Goal: Task Accomplishment & Management: Complete application form

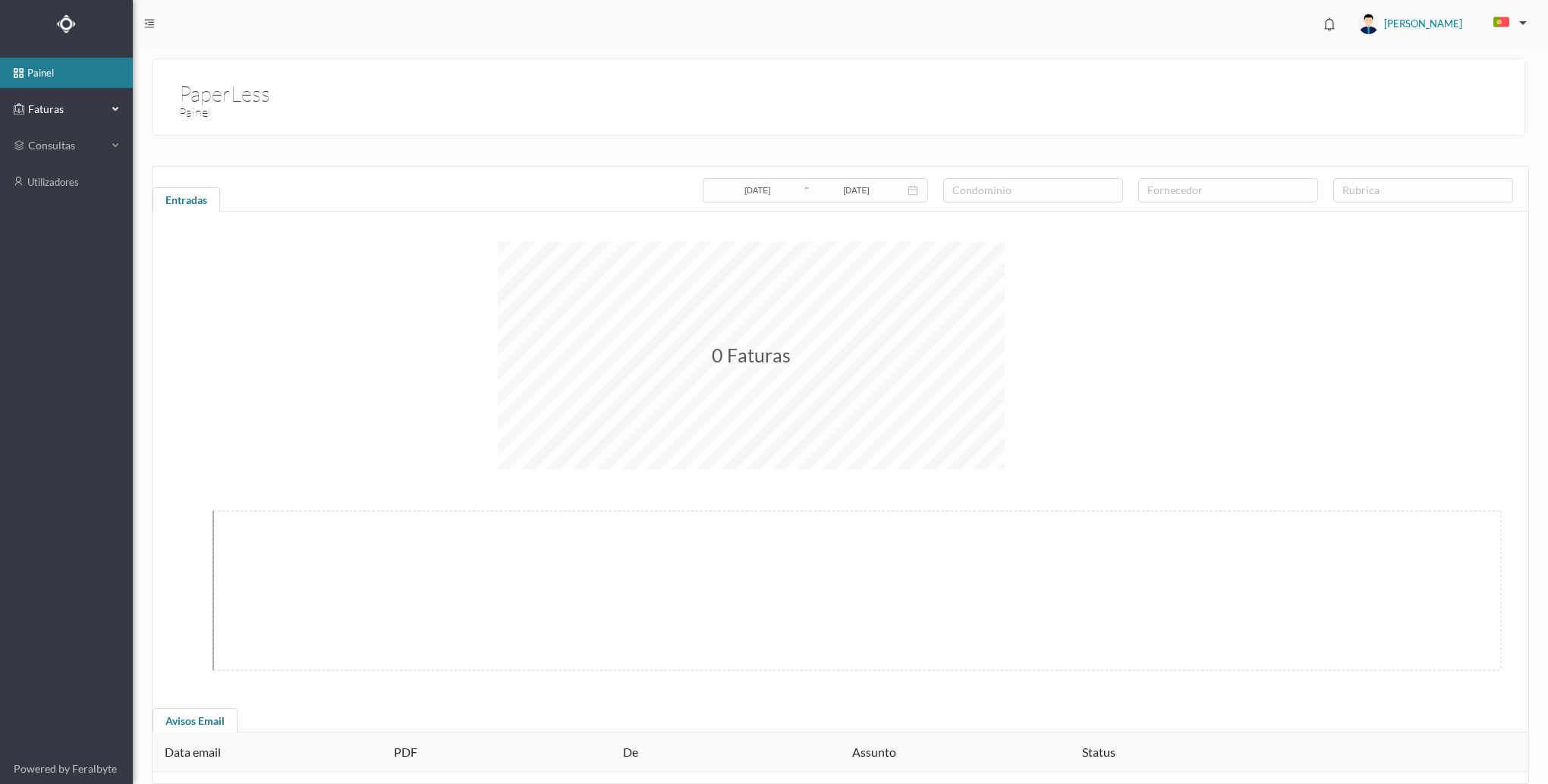
click at [115, 97] on div "Faturas" at bounding box center [66, 109] width 133 height 30
click at [87, 175] on link "arquivadas" at bounding box center [66, 182] width 133 height 30
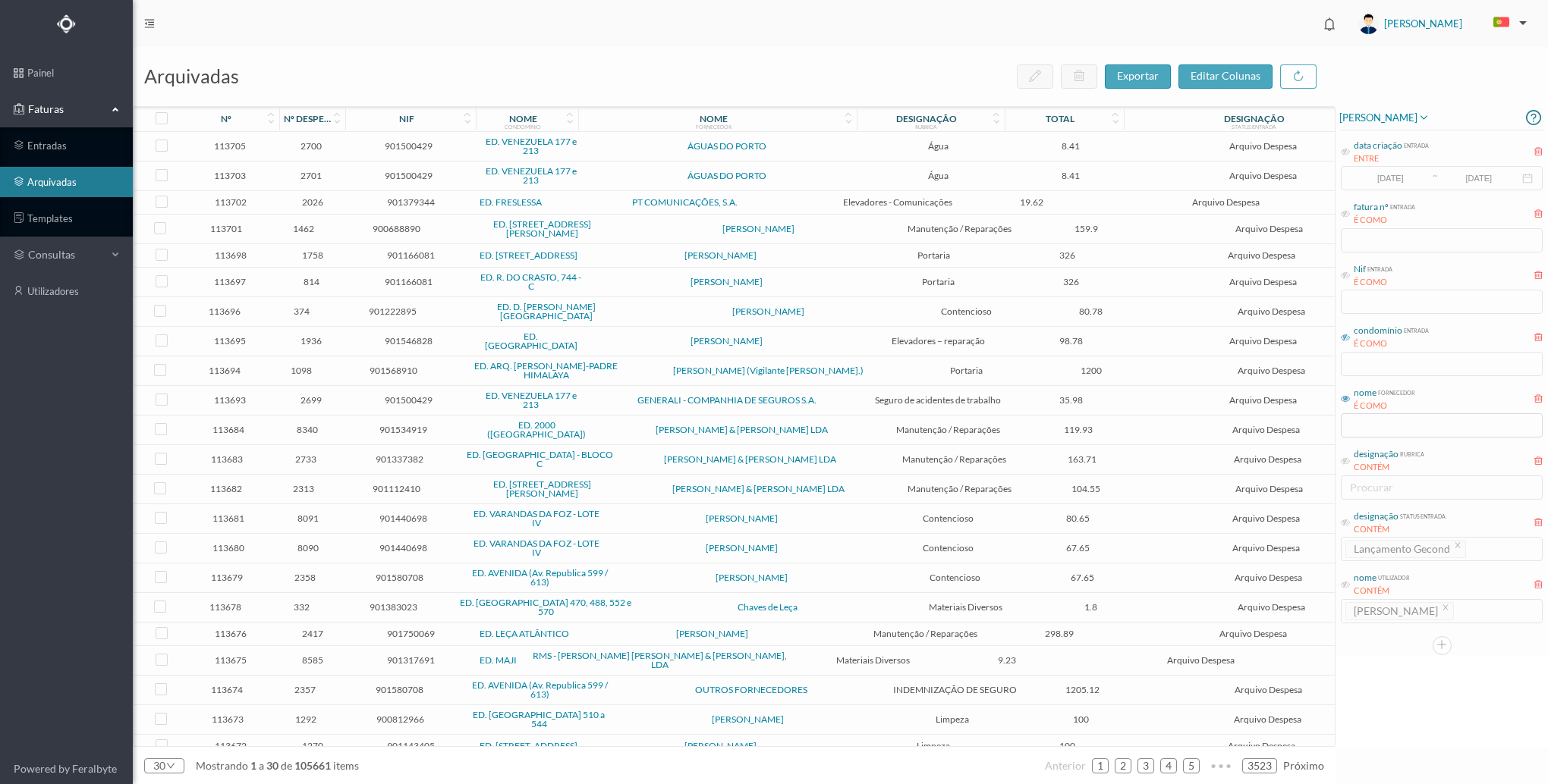
click at [1341, 339] on icon at bounding box center [1345, 337] width 10 height 10
click at [1364, 360] on input "text" at bounding box center [1441, 364] width 202 height 24
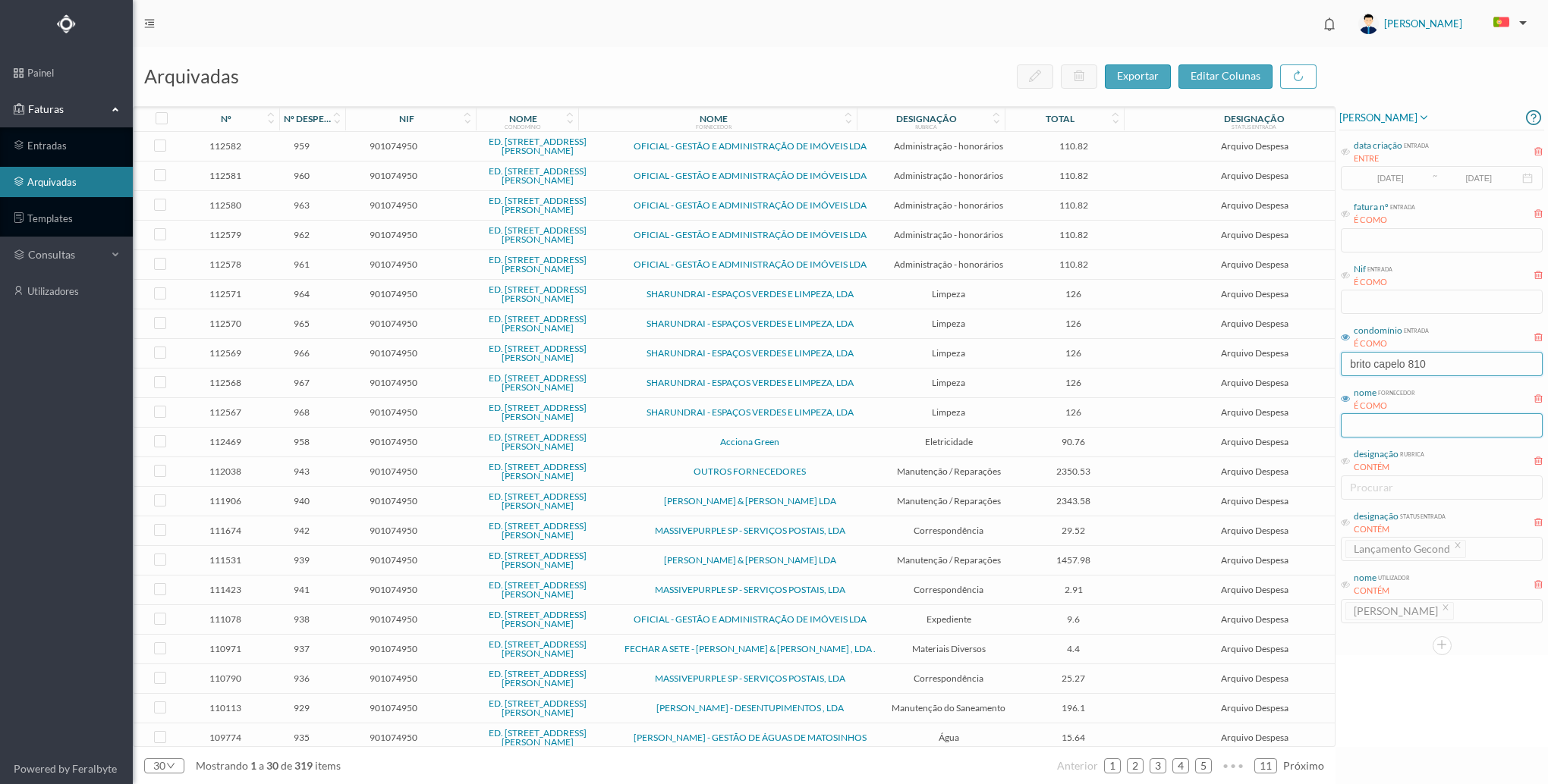
type input "brito capelo 810"
click at [1388, 437] on input "text" at bounding box center [1441, 425] width 202 height 24
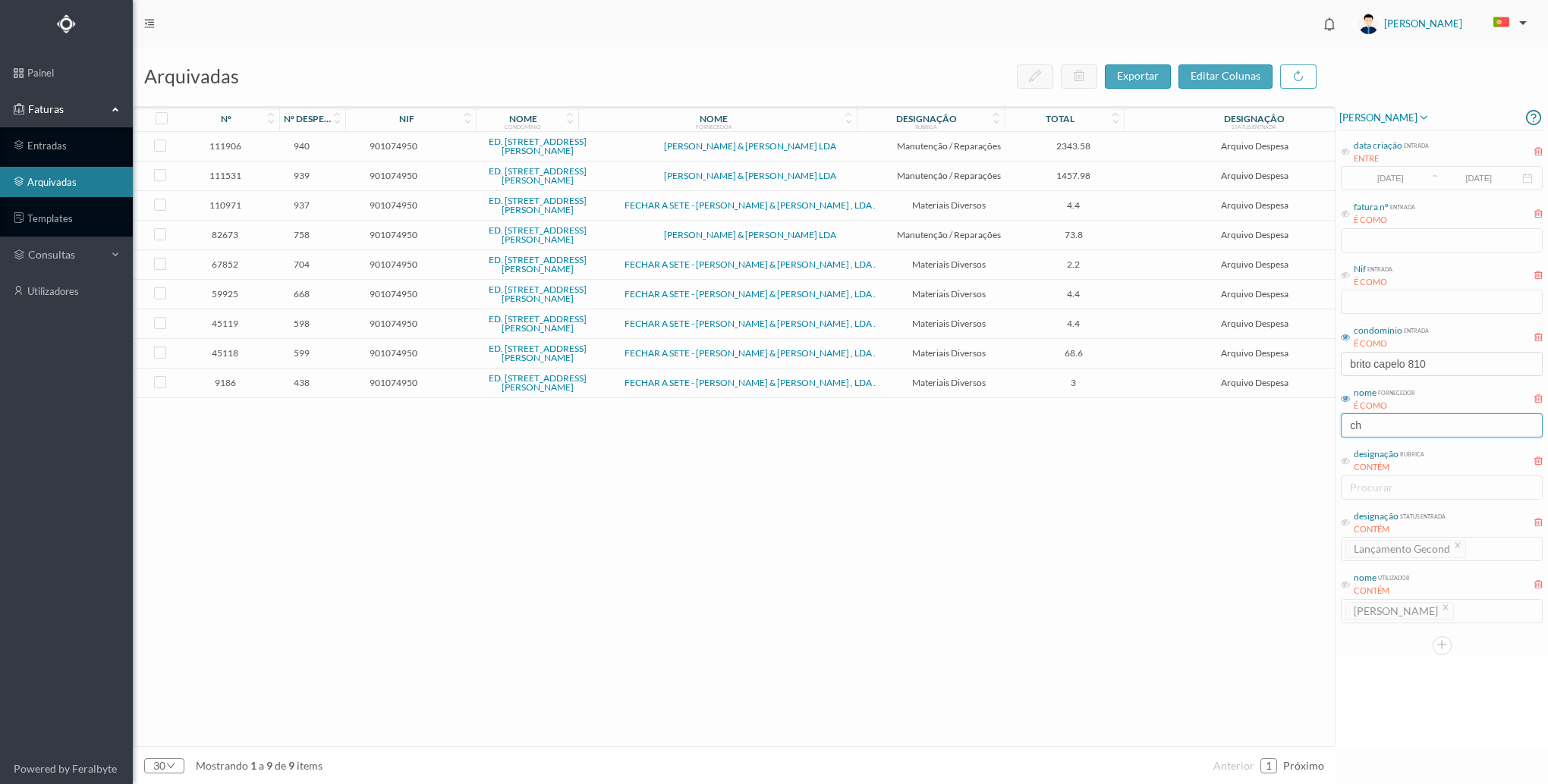
type input "ch"
click at [1022, 294] on span "4.4" at bounding box center [1074, 294] width 105 height 11
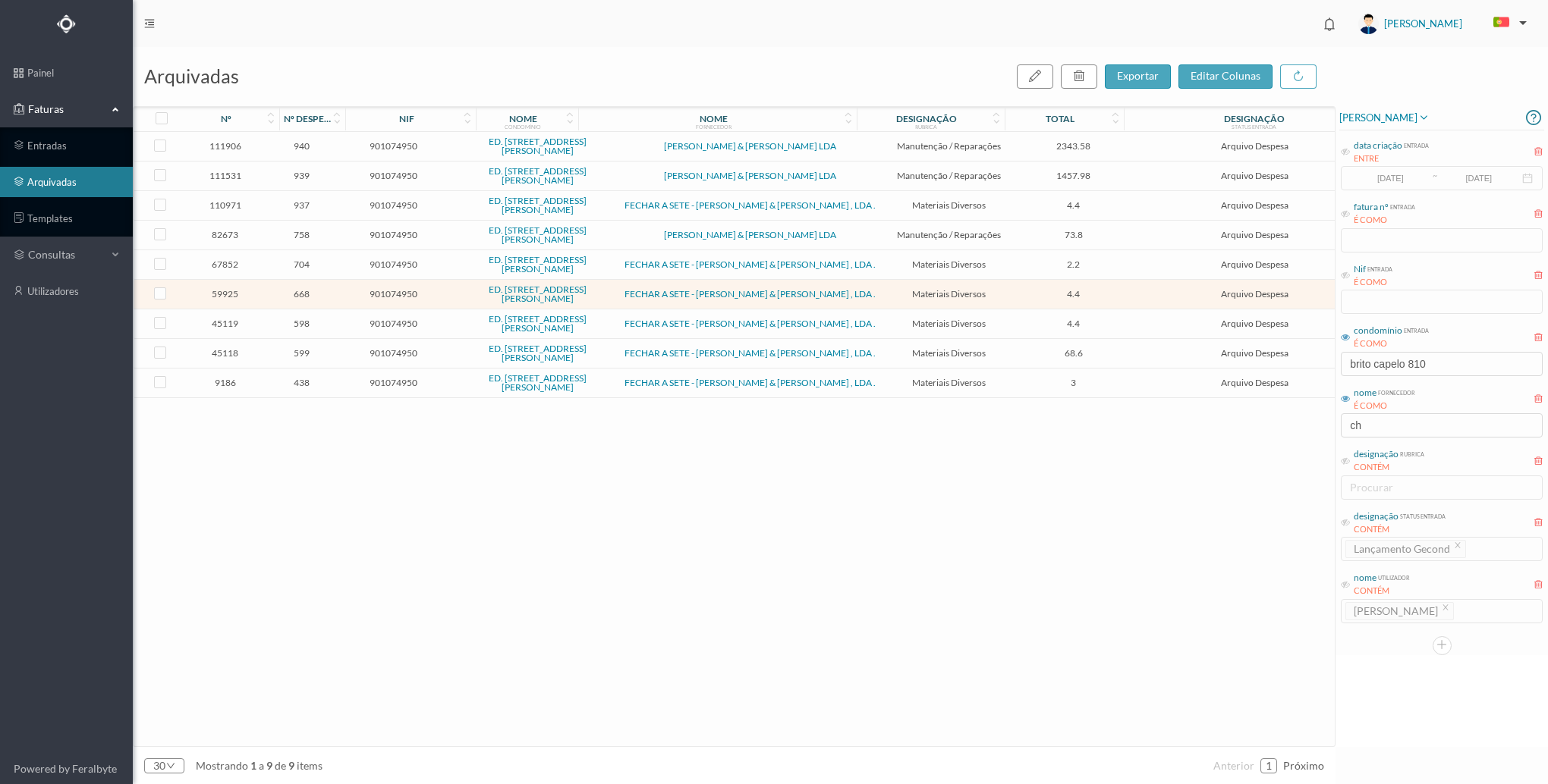
click at [1022, 294] on span "4.4" at bounding box center [1074, 294] width 105 height 11
click at [950, 295] on span "Materiais Diversos" at bounding box center [949, 294] width 130 height 11
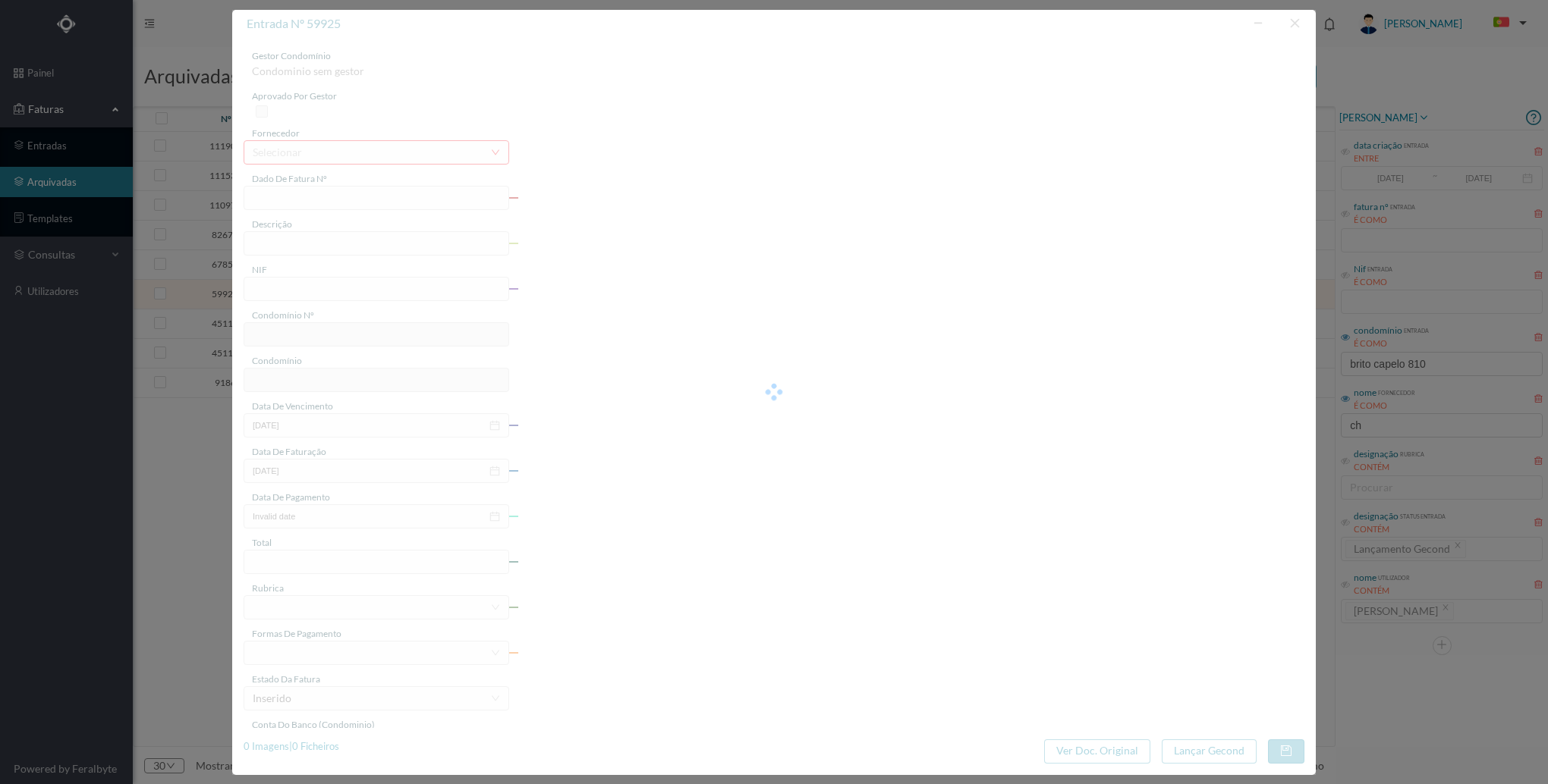
type input "f53"
type input "2 chaves"
type input "901074950"
type input "[DATE]"
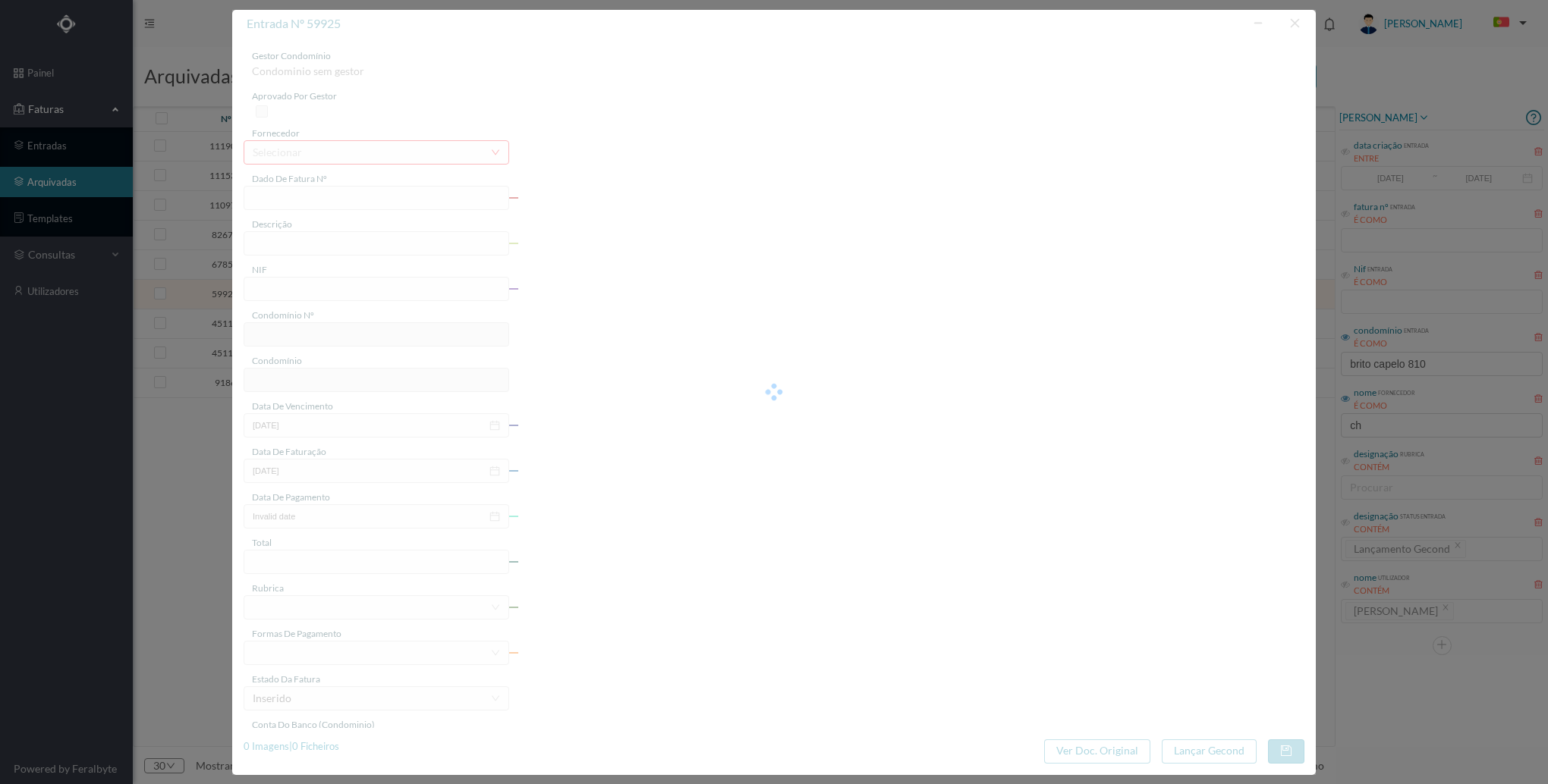
type input "[DATE]"
type input "4.40"
type input "575"
type input "ED. [STREET_ADDRESS][PERSON_NAME]"
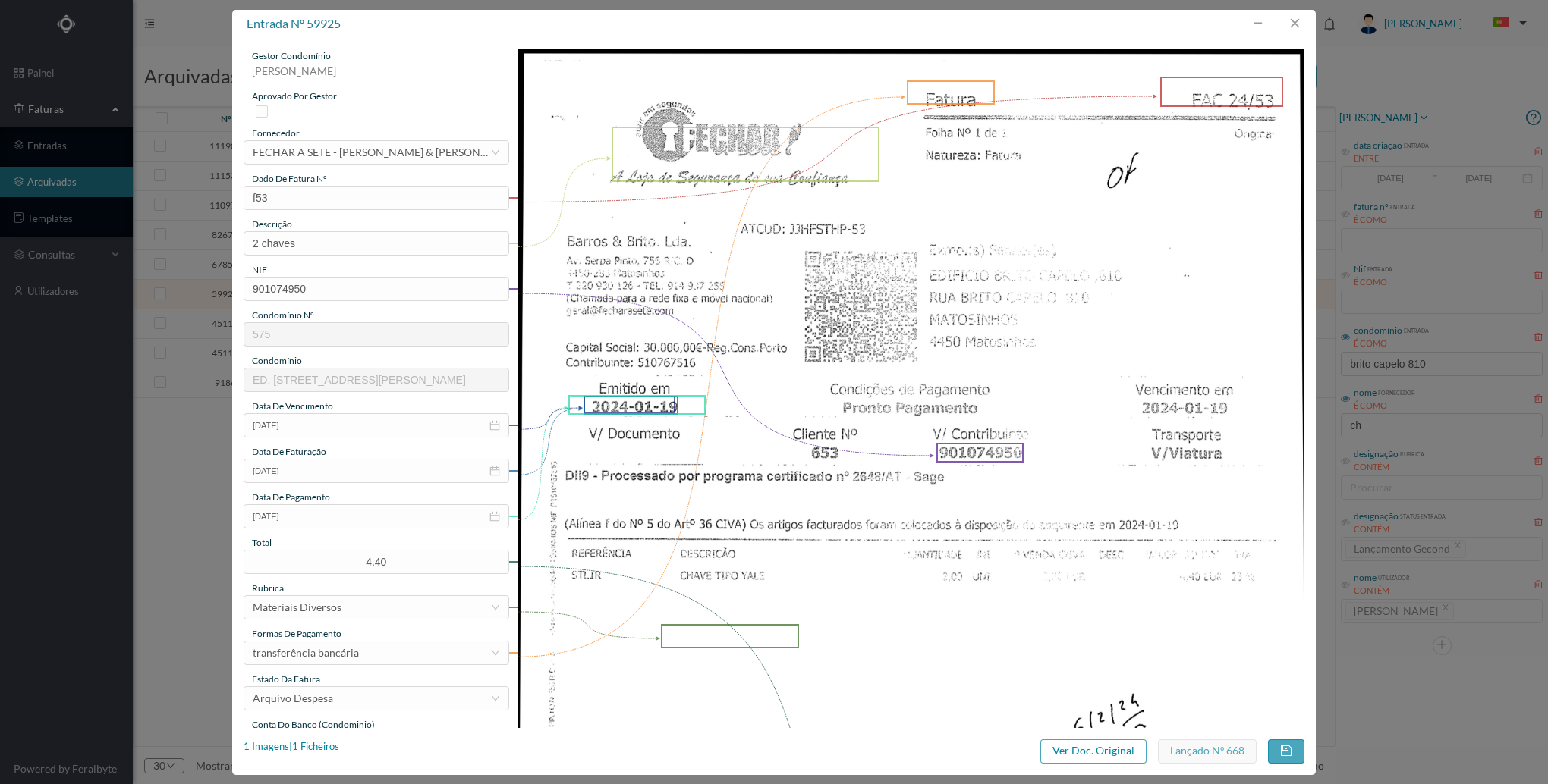
click at [991, 608] on img at bounding box center [911, 606] width 788 height 1112
click at [1299, 23] on button "button" at bounding box center [1295, 23] width 36 height 24
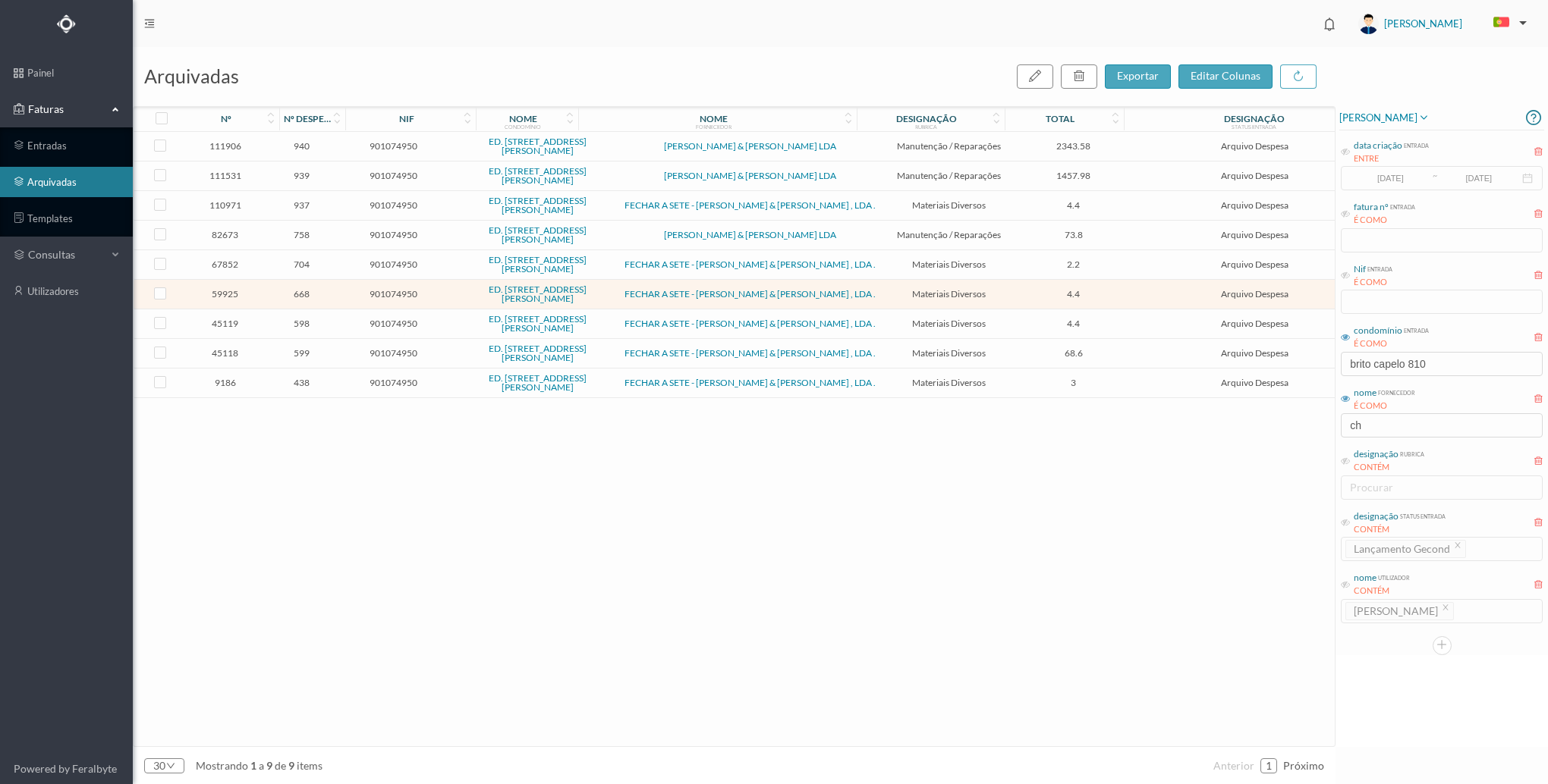
click at [1134, 323] on span "Arquivo Despesa" at bounding box center [1254, 323] width 242 height 11
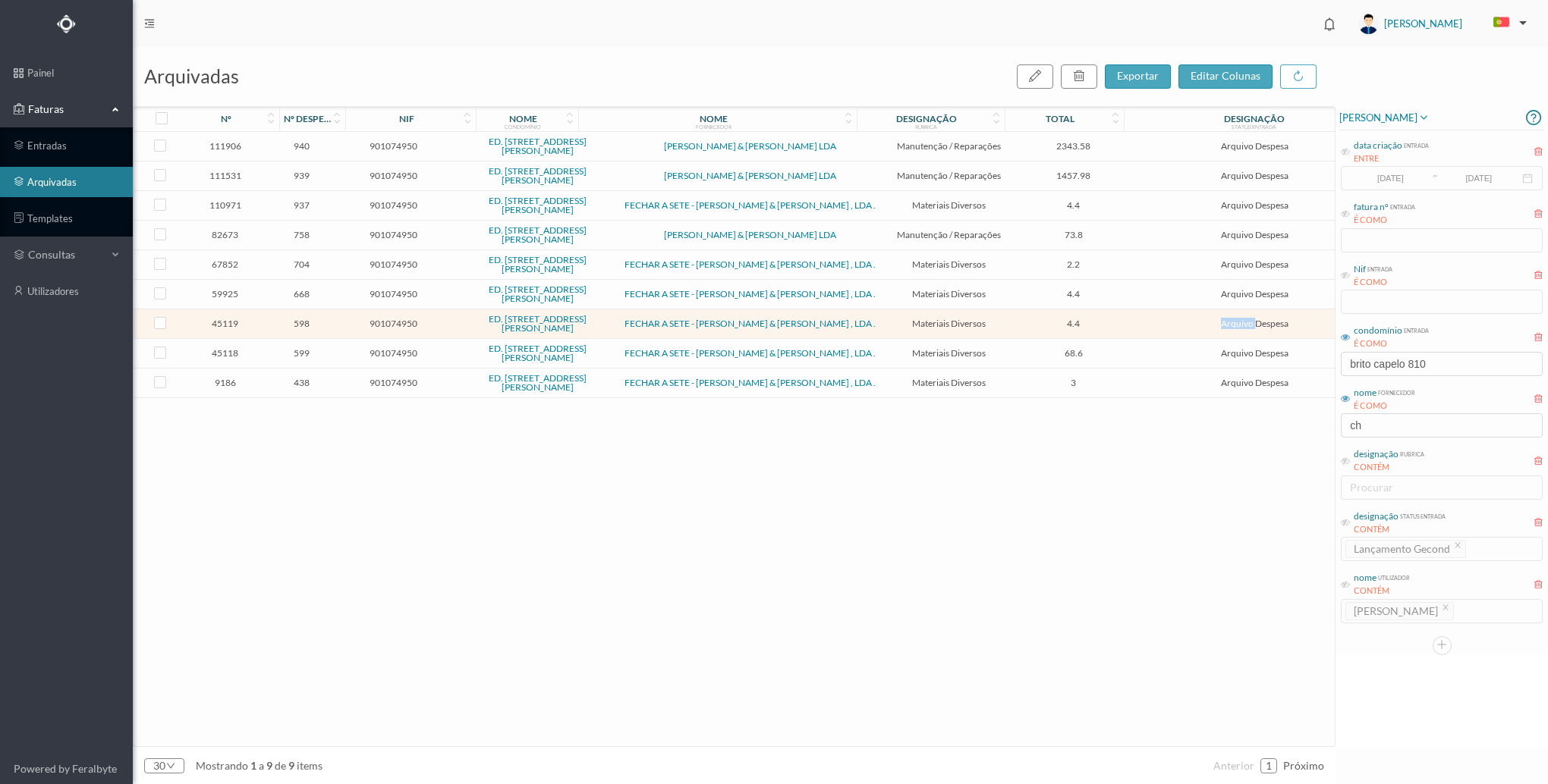
click at [1134, 323] on span "Arquivo Despesa" at bounding box center [1254, 323] width 242 height 11
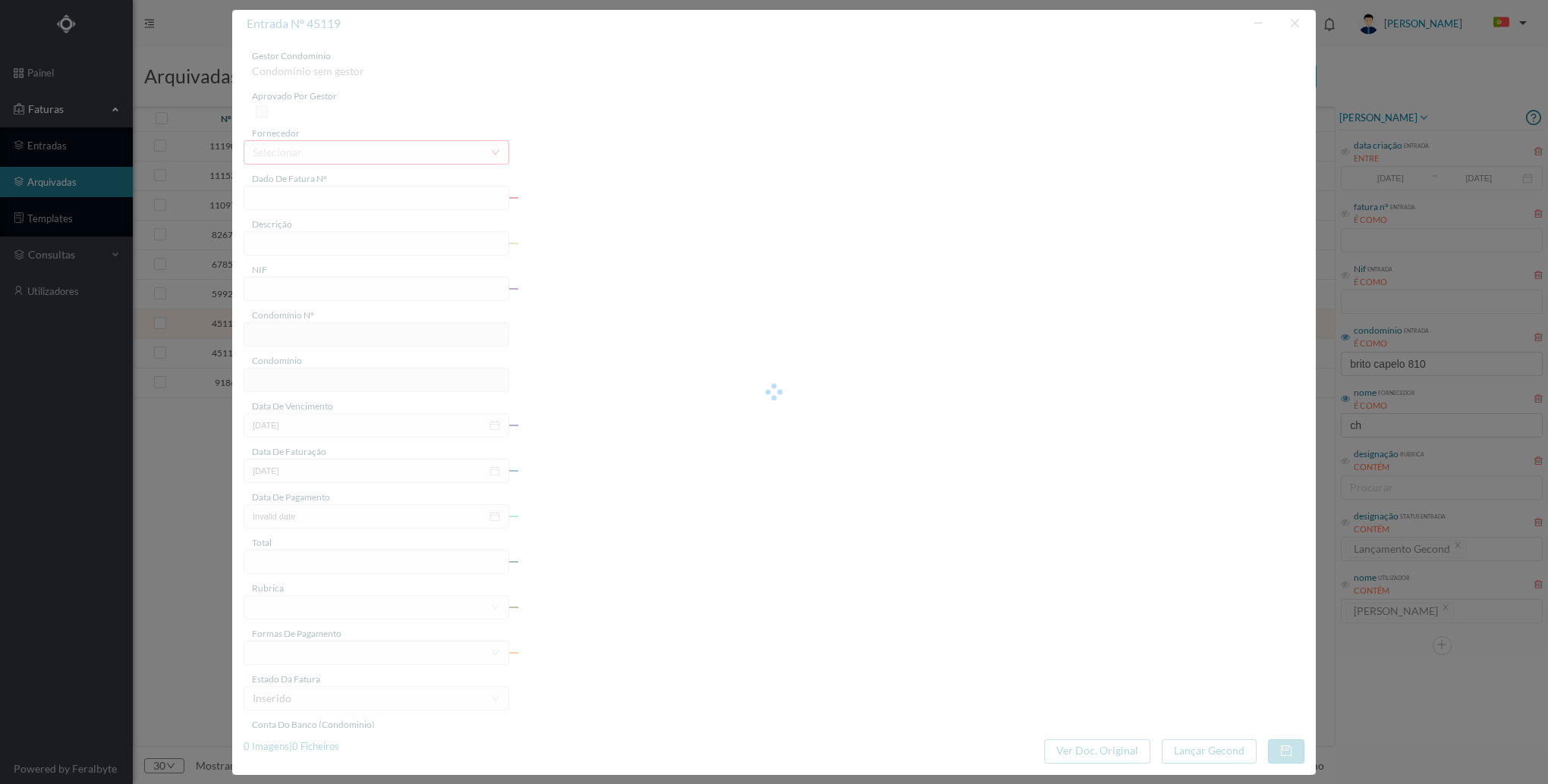
type input "FAC 23/515"
type input "2 chaves Yalle"
type input "901074950"
type input "[DATE]"
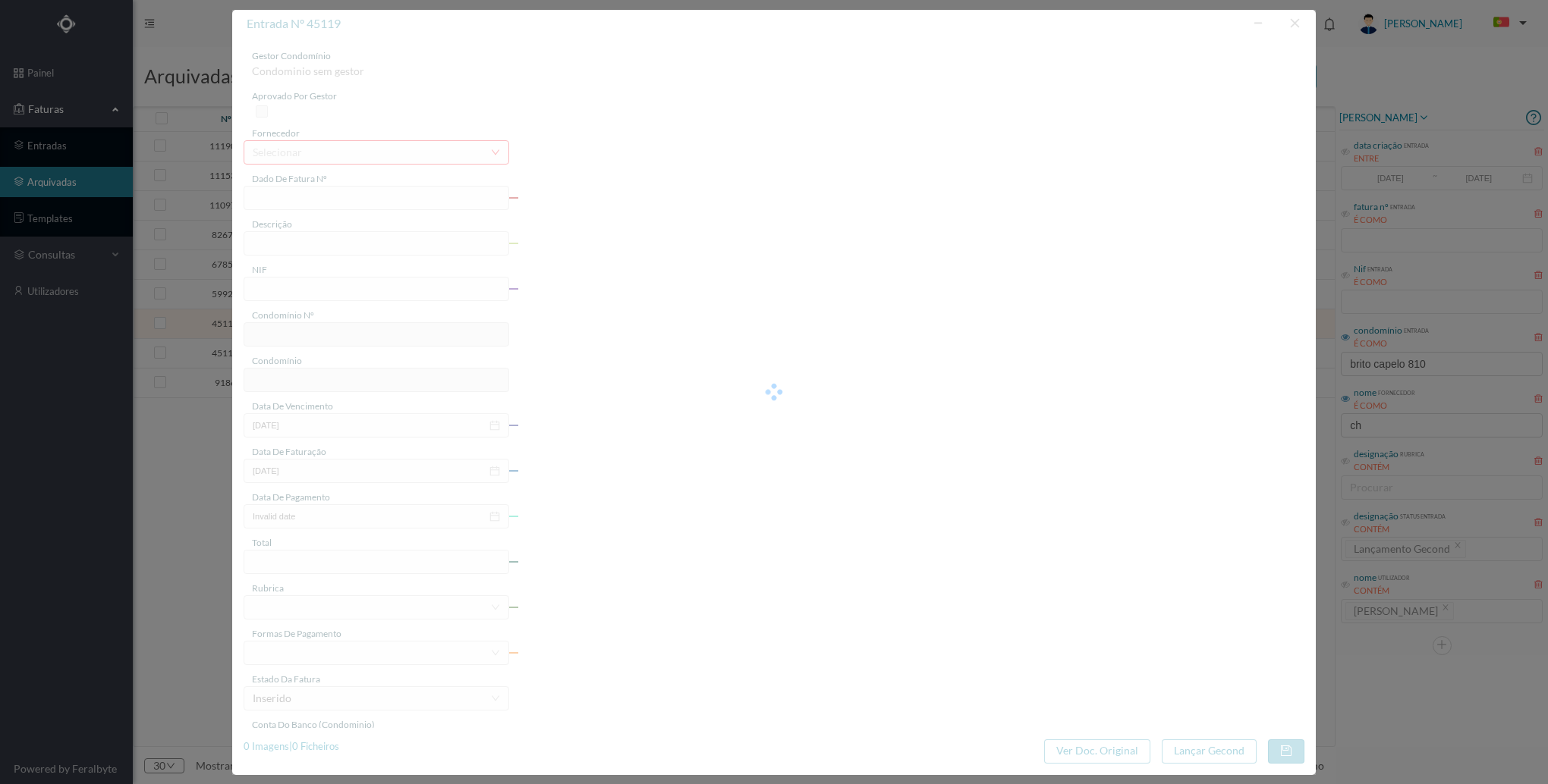
type input "[DATE]"
type input "4.40"
type input "575"
type input "ED. [STREET_ADDRESS][PERSON_NAME]"
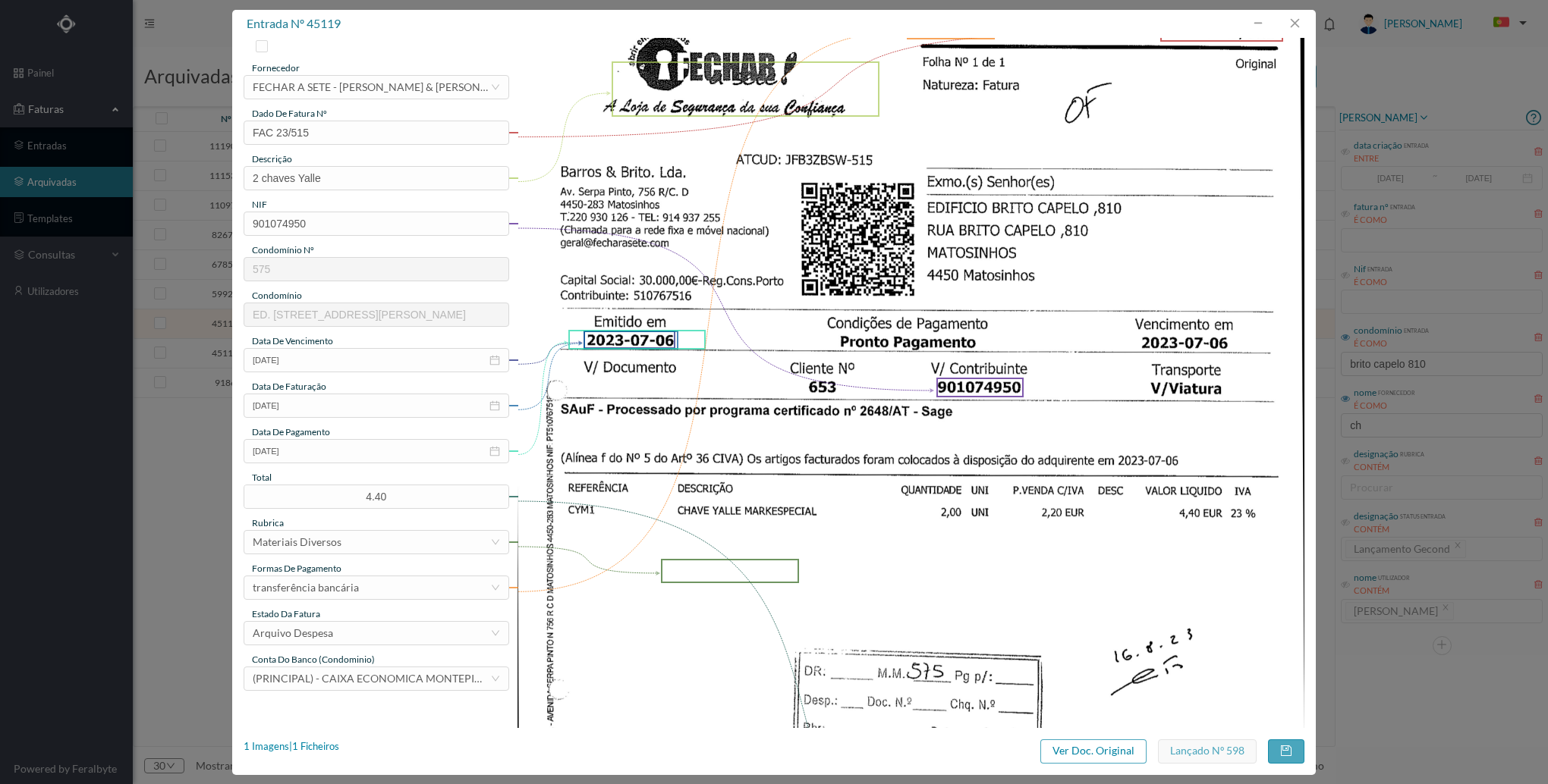
scroll to position [152, 0]
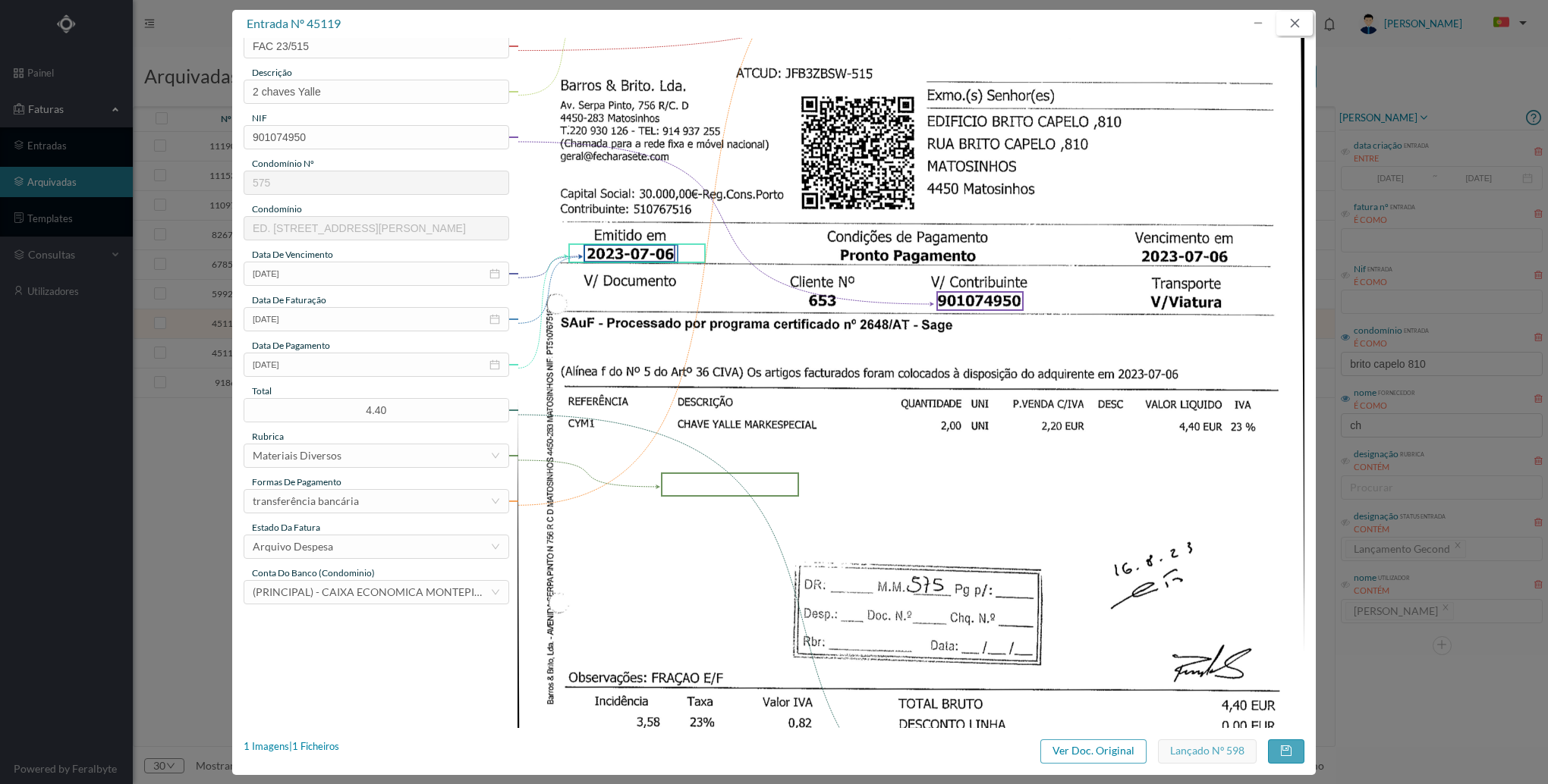
click at [1291, 22] on button "button" at bounding box center [1295, 23] width 36 height 24
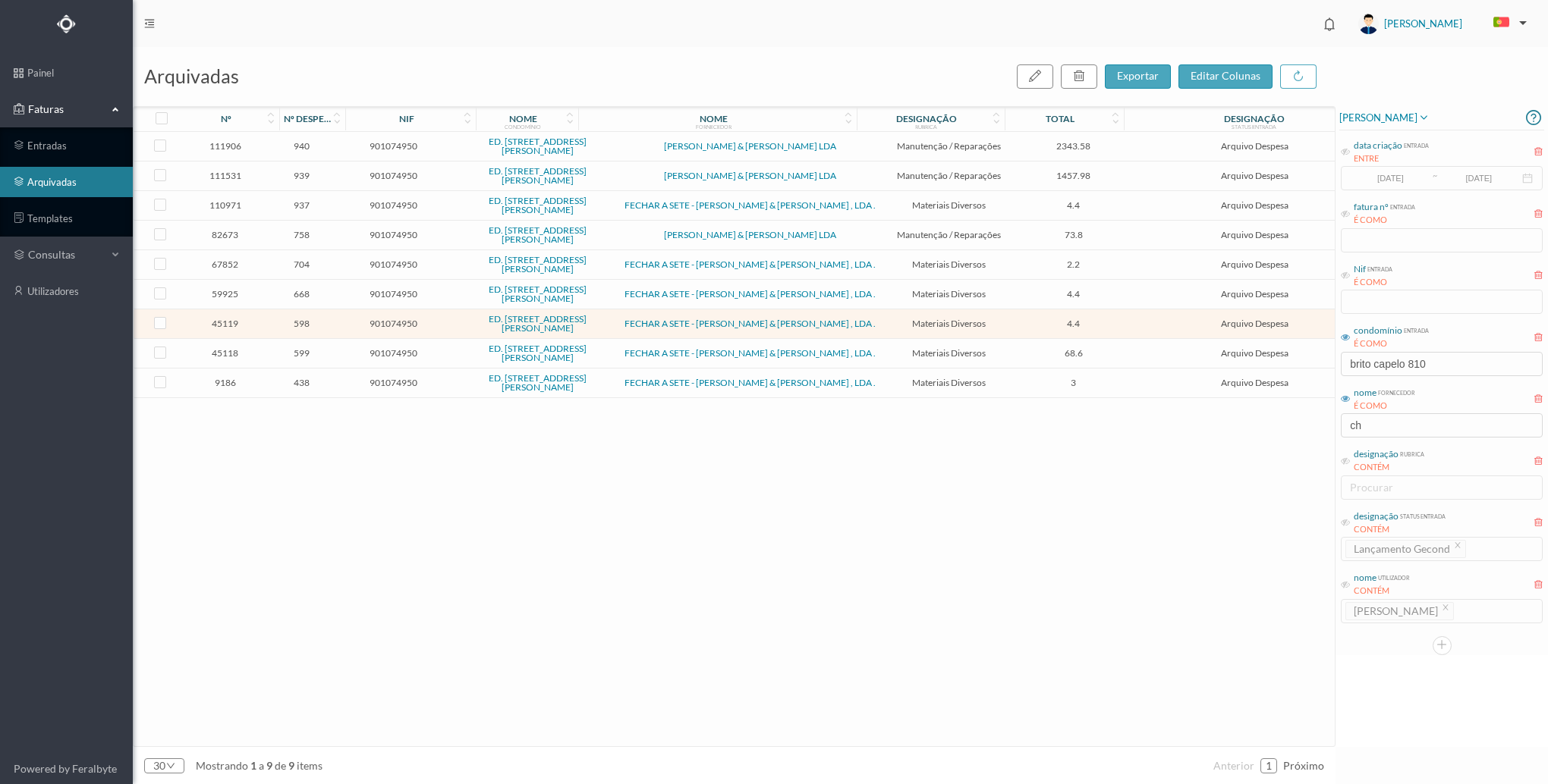
click at [1017, 593] on div "111906 940 901074950 ED. RUA BRITO CAPELO 810 SOUSA & [PERSON_NAME] LDA Manuten…" at bounding box center [757, 439] width 1246 height 615
